Goal: Transaction & Acquisition: Purchase product/service

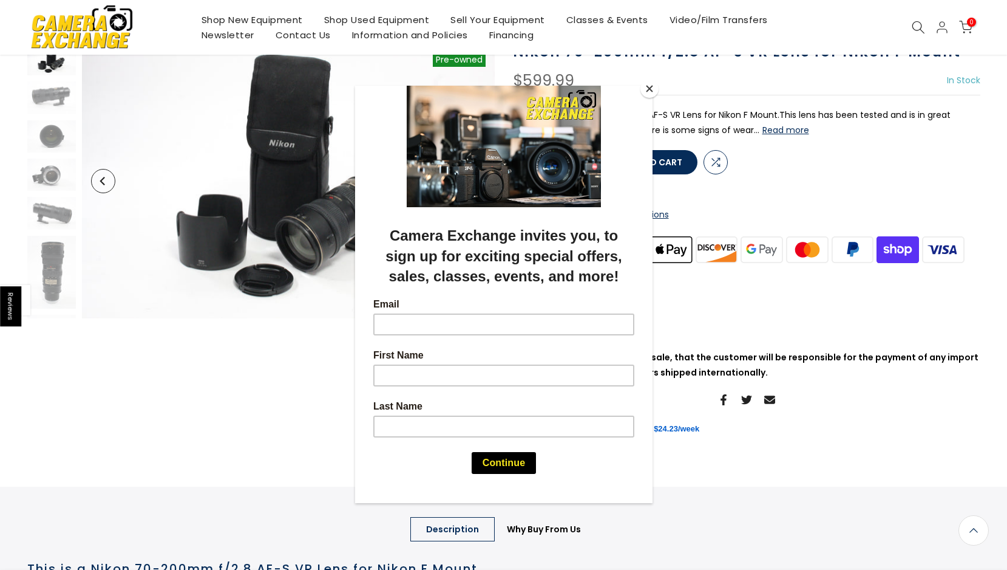
scroll to position [98, 0]
click at [648, 90] on button "Close" at bounding box center [650, 89] width 18 height 18
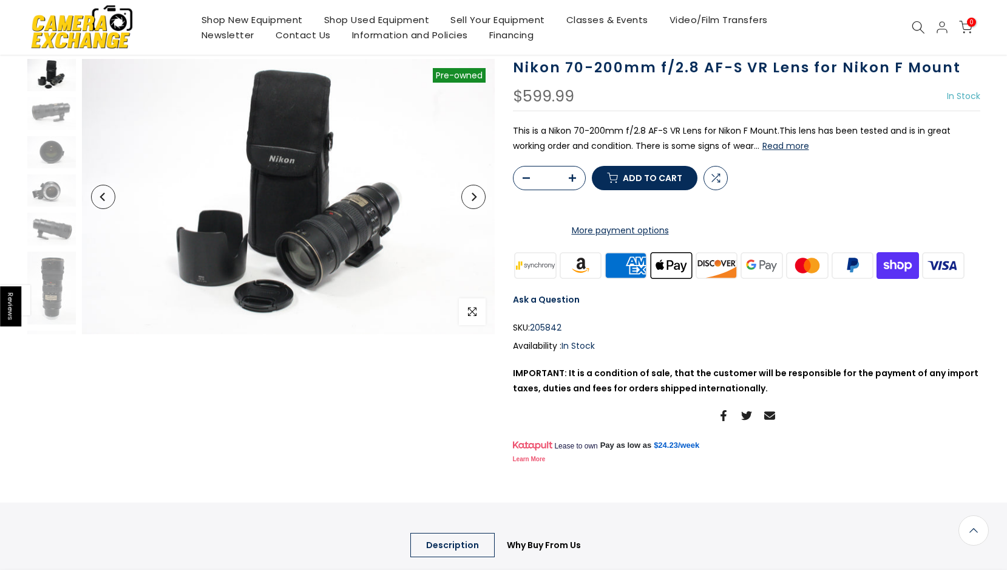
scroll to position [79, 0]
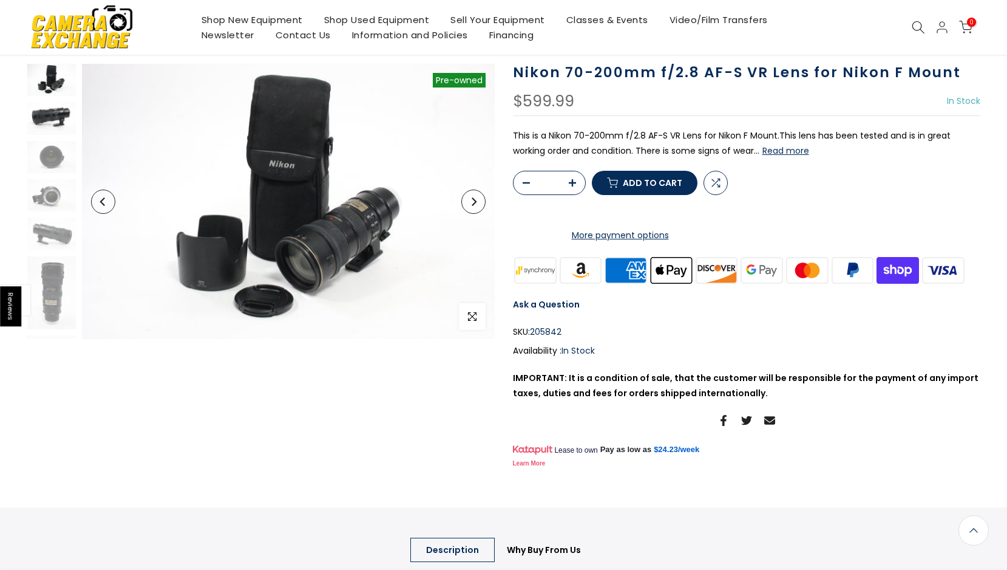
click at [44, 112] on img at bounding box center [51, 118] width 49 height 32
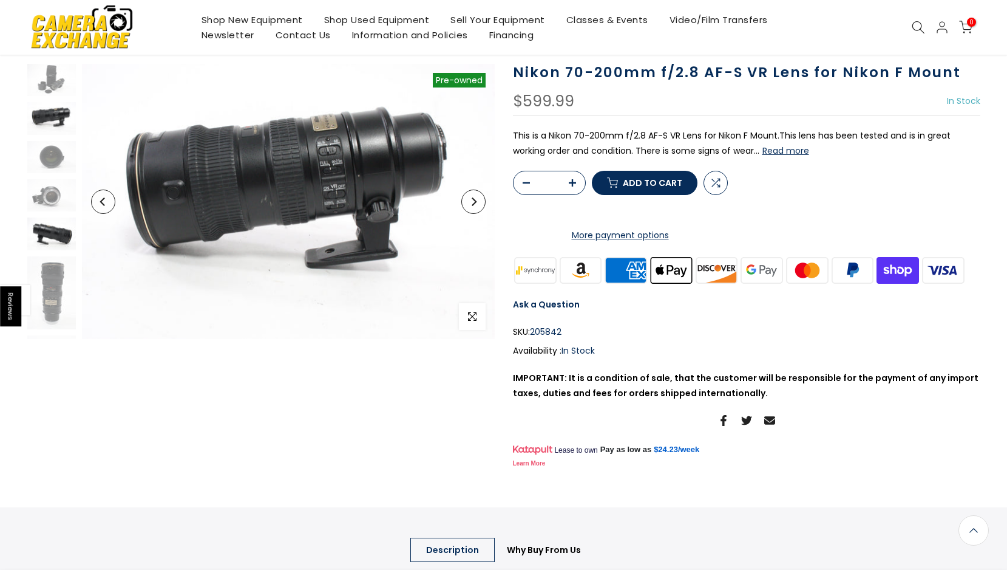
click at [53, 234] on img at bounding box center [51, 233] width 49 height 32
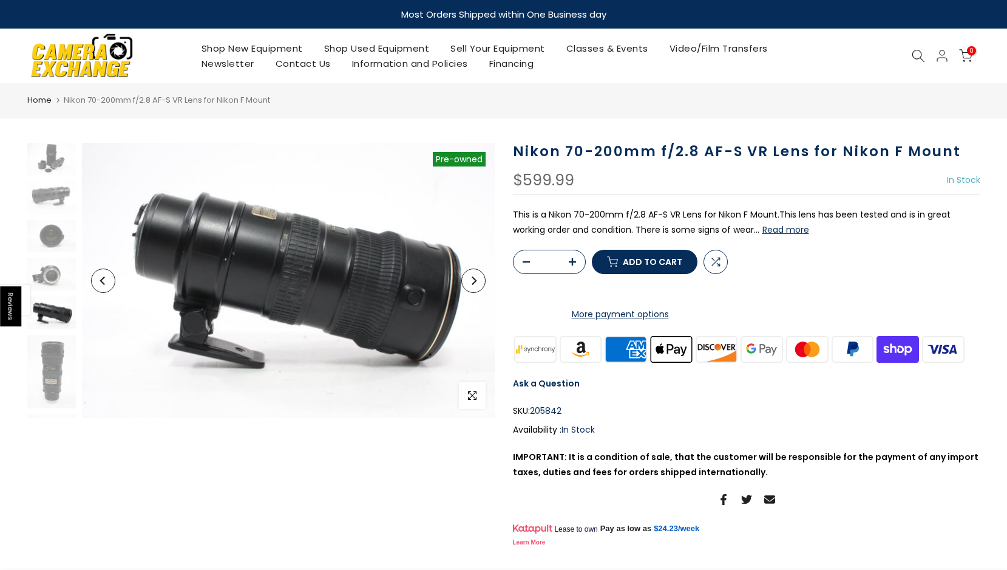
scroll to position [0, 0]
click at [386, 46] on link "Shop Used Equipment" at bounding box center [376, 48] width 127 height 15
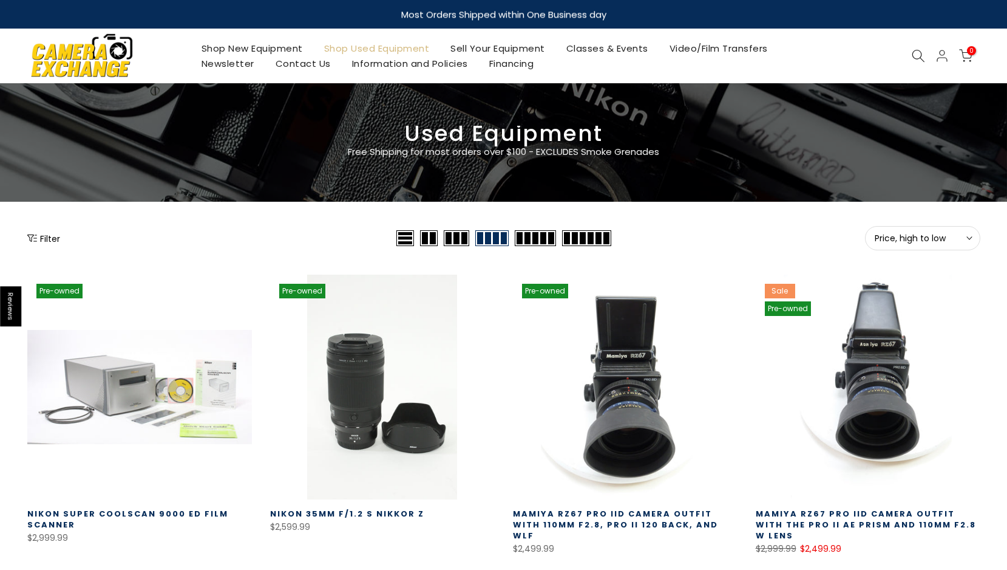
click at [919, 56] on icon at bounding box center [918, 55] width 13 height 13
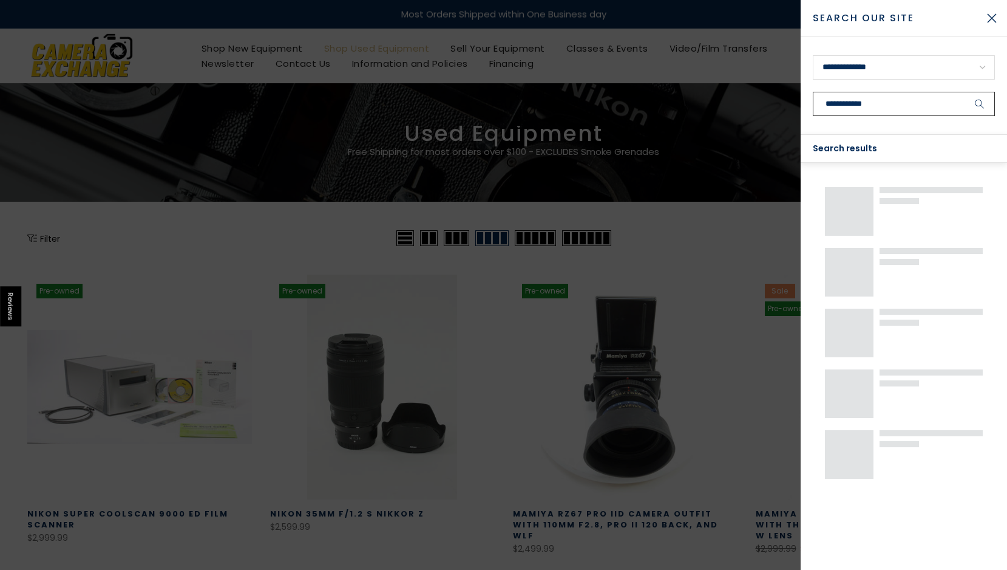
type input "**********"
click at [980, 104] on button "submit" at bounding box center [980, 104] width 30 height 24
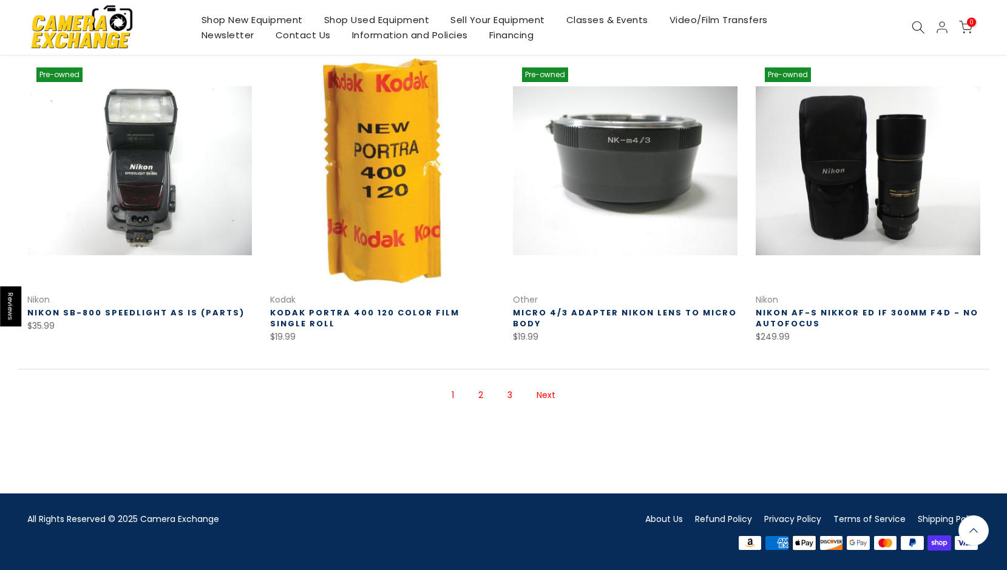
scroll to position [818, 0]
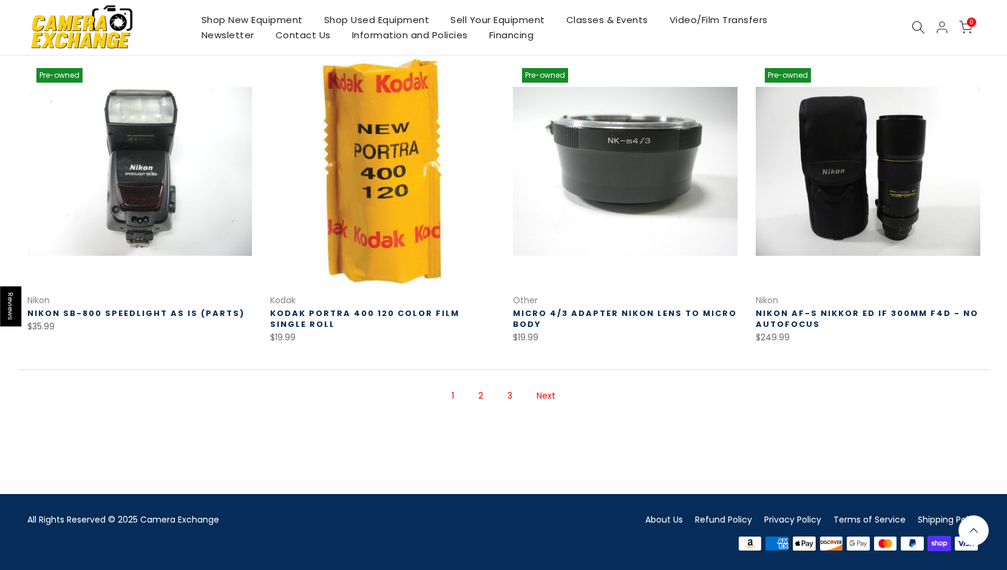
click at [480, 393] on link "2" at bounding box center [480, 395] width 17 height 21
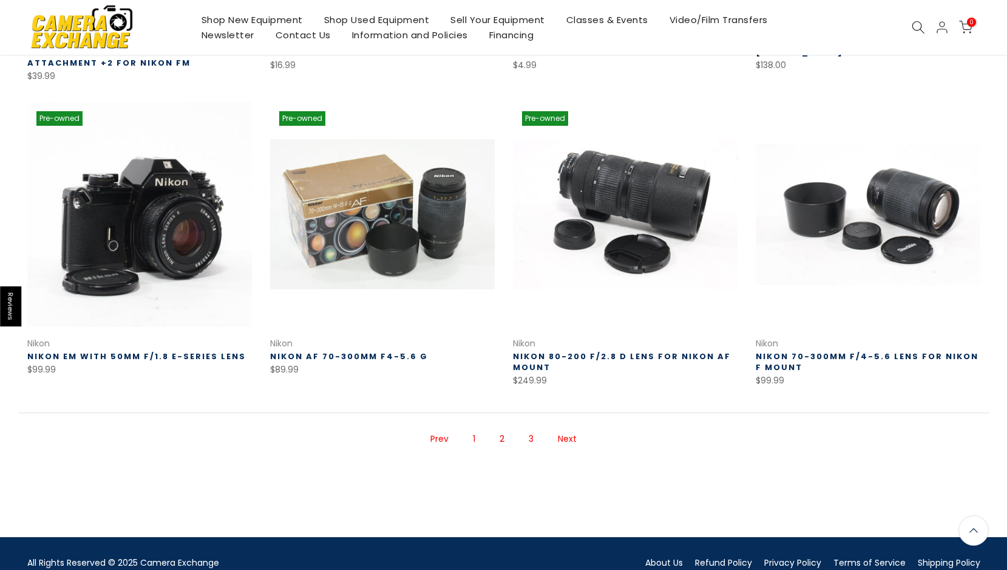
scroll to position [767, 0]
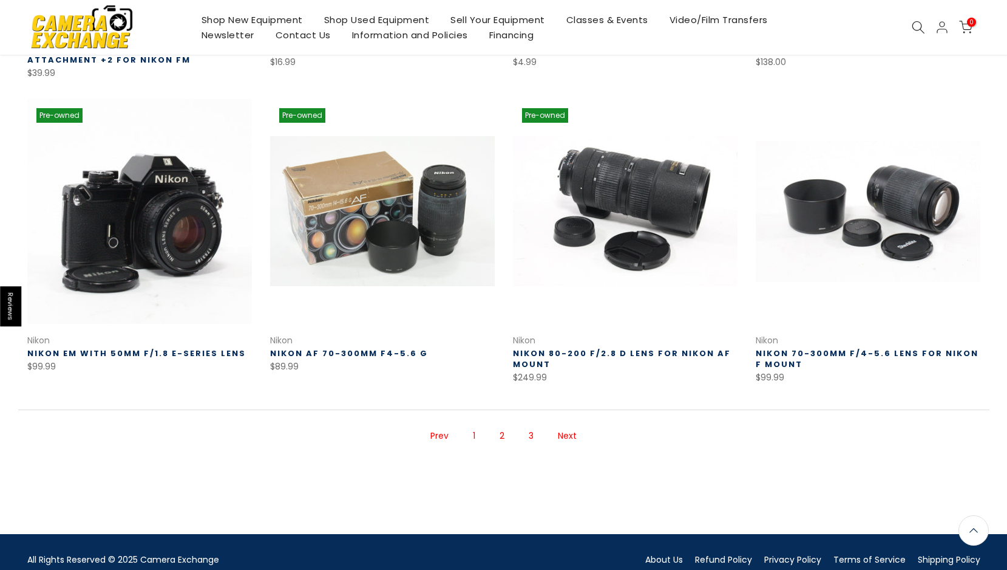
click at [528, 434] on link "3" at bounding box center [531, 435] width 17 height 21
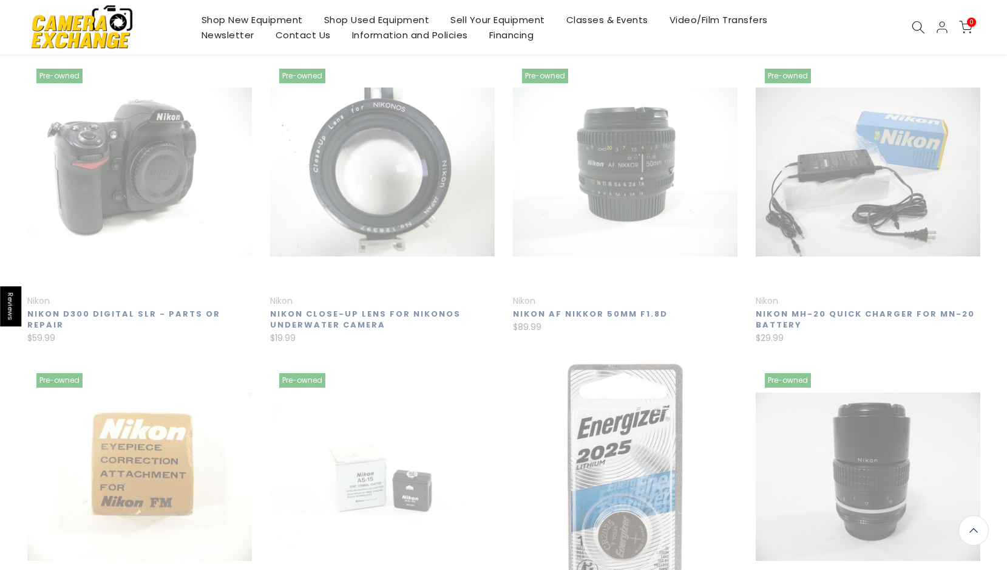
scroll to position [166, 0]
